Goal: Communication & Community: Participate in discussion

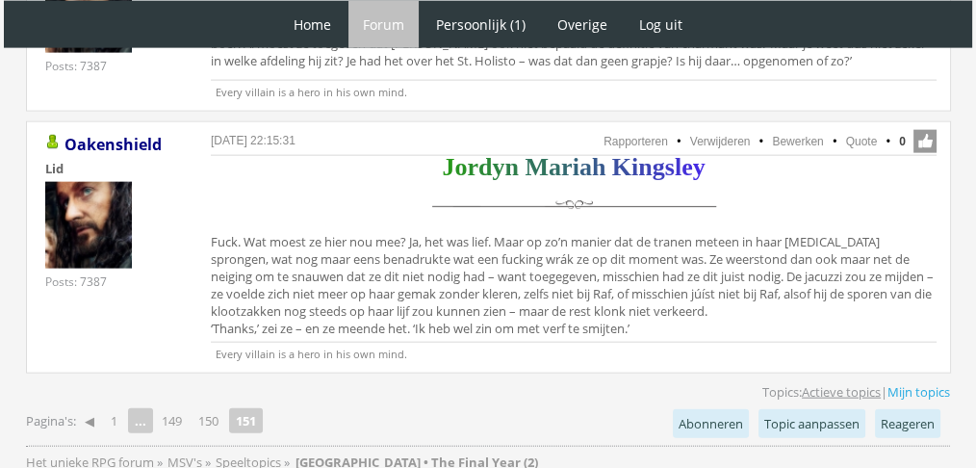
click at [816, 383] on link "Actieve topics" at bounding box center [840, 391] width 79 height 17
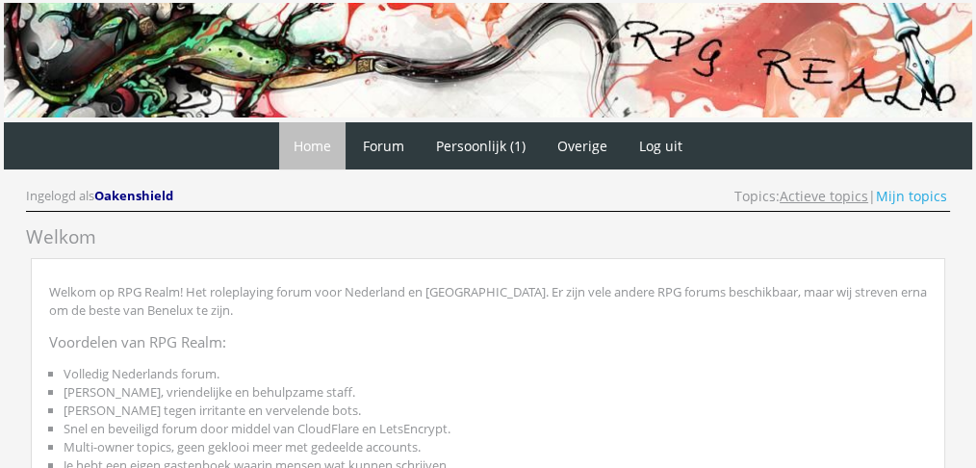
click at [791, 195] on link "Actieve topics" at bounding box center [823, 196] width 89 height 18
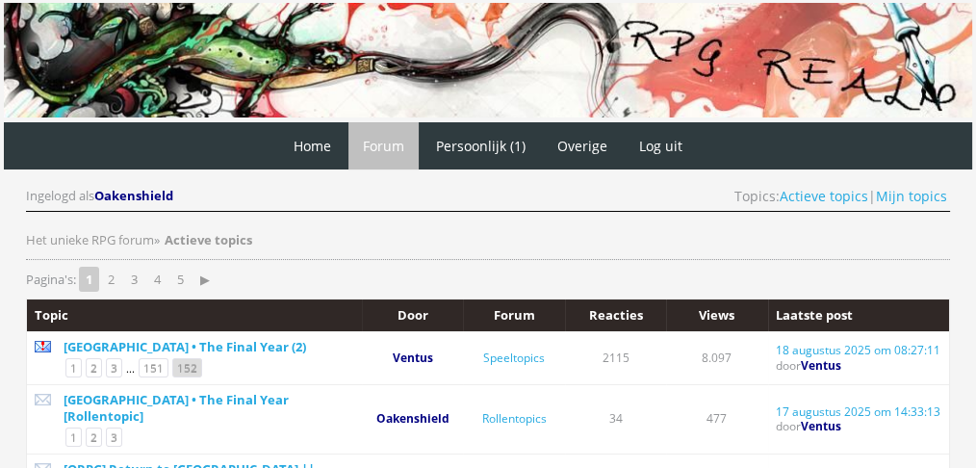
click at [175, 366] on link "152" at bounding box center [187, 367] width 30 height 19
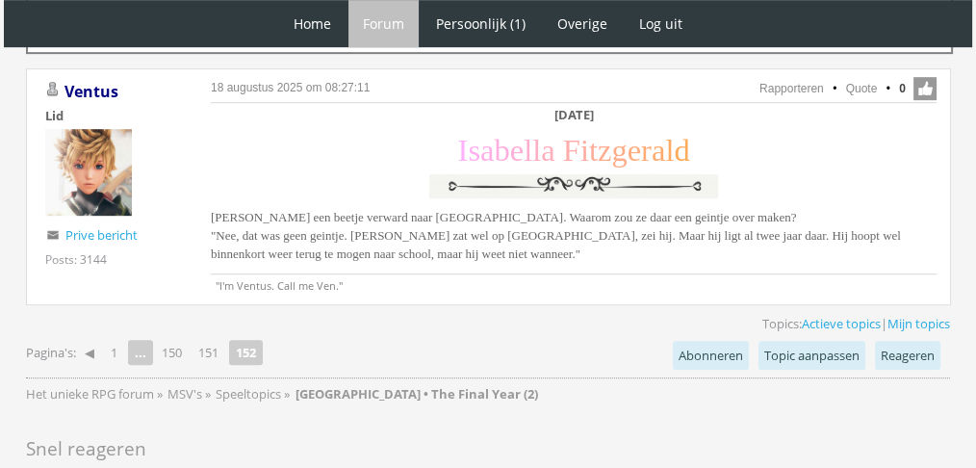
scroll to position [1046, 0]
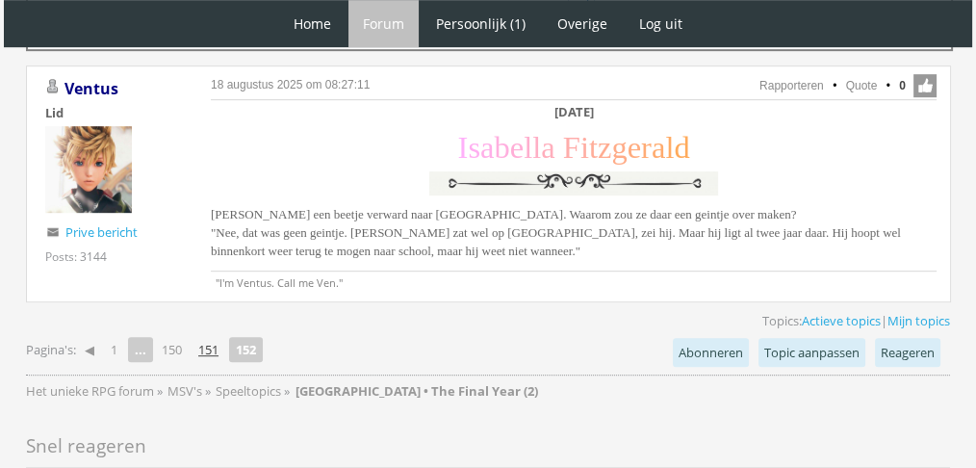
click at [215, 343] on link "151" at bounding box center [209, 349] width 36 height 27
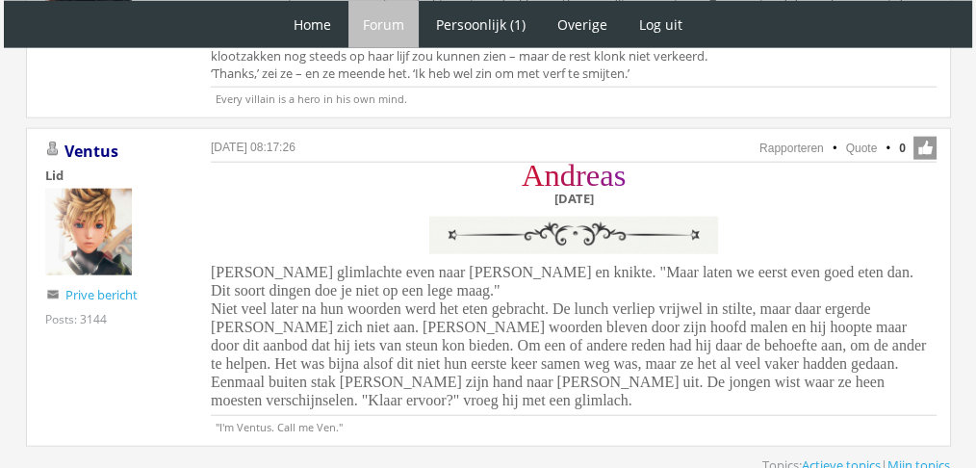
scroll to position [4720, 0]
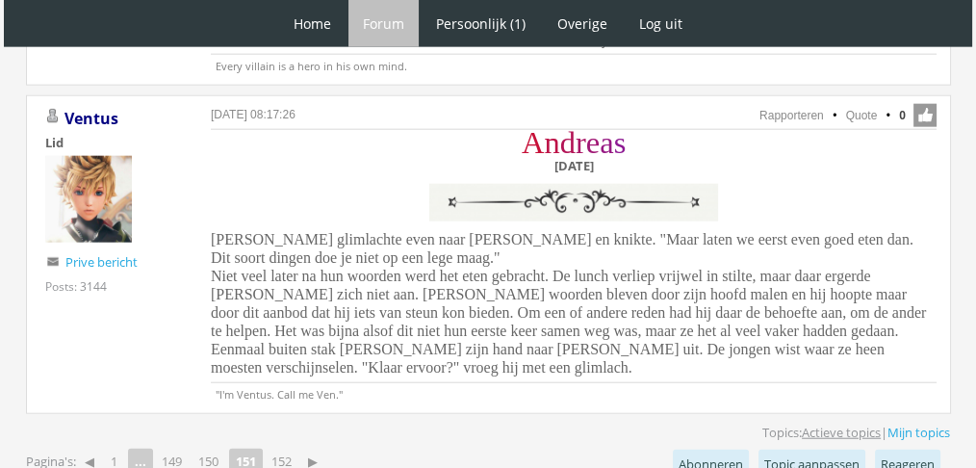
click at [845, 423] on link "Actieve topics" at bounding box center [840, 431] width 79 height 17
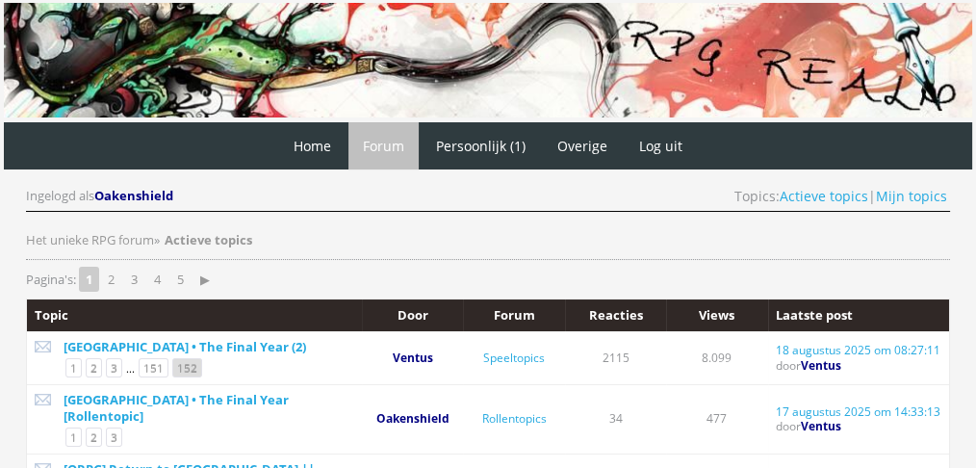
click at [177, 372] on link "152" at bounding box center [187, 367] width 30 height 19
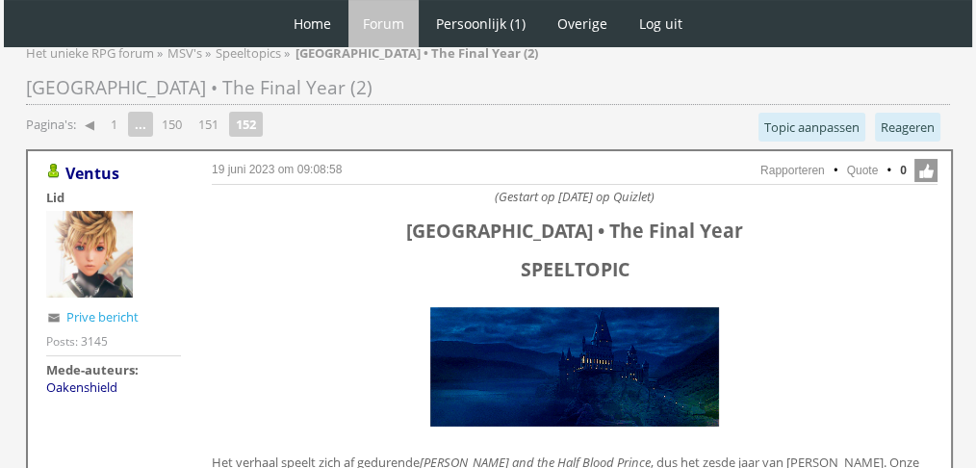
scroll to position [178, 0]
